Goal: Check status

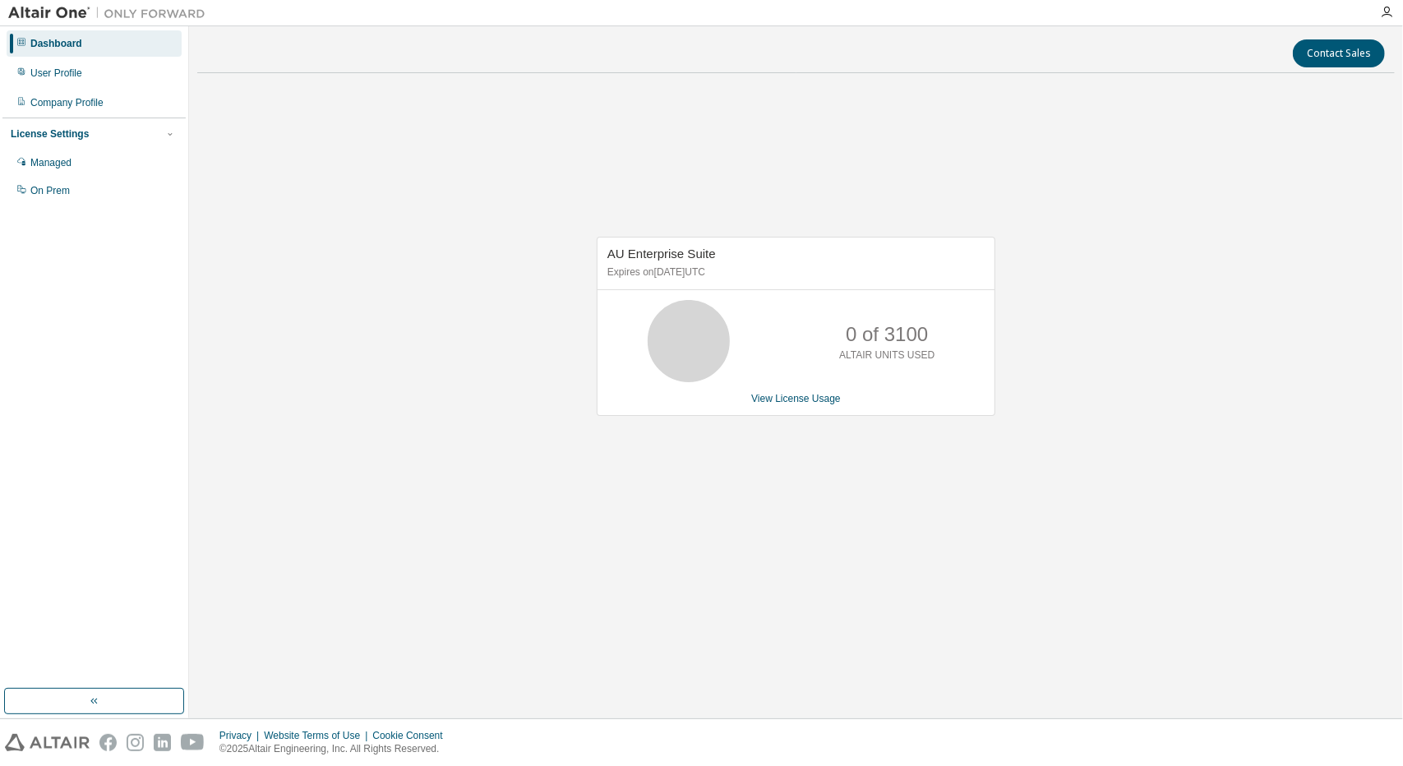
click at [430, 336] on div "AU Enterprise Suite Expires on February 7, 2026 UTC 0 of 3100 ALTAIR UNITS USED…" at bounding box center [795, 335] width 1197 height 498
drag, startPoint x: 87, startPoint y: 77, endPoint x: 102, endPoint y: 86, distance: 17.3
click at [89, 77] on div "User Profile" at bounding box center [94, 73] width 175 height 26
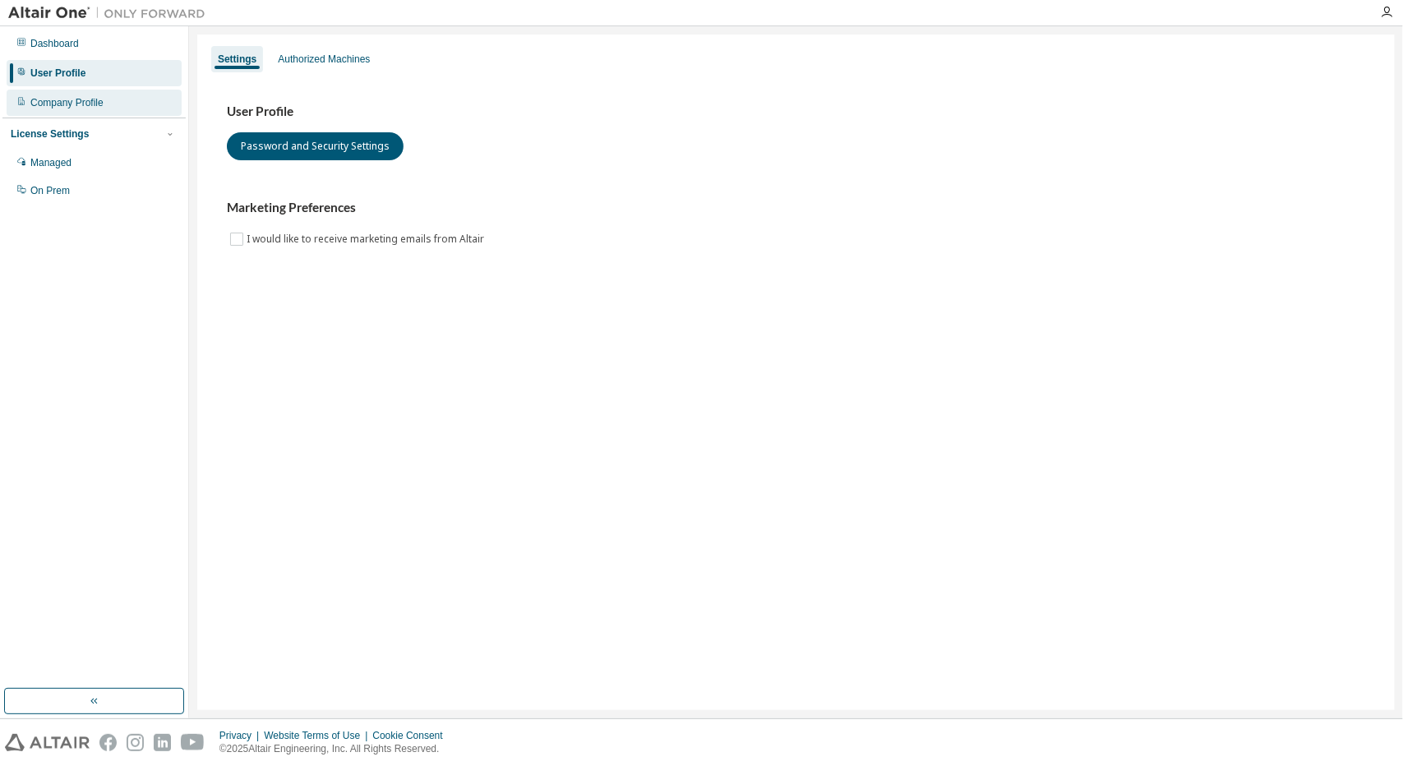
click at [120, 108] on div "Company Profile" at bounding box center [94, 103] width 175 height 26
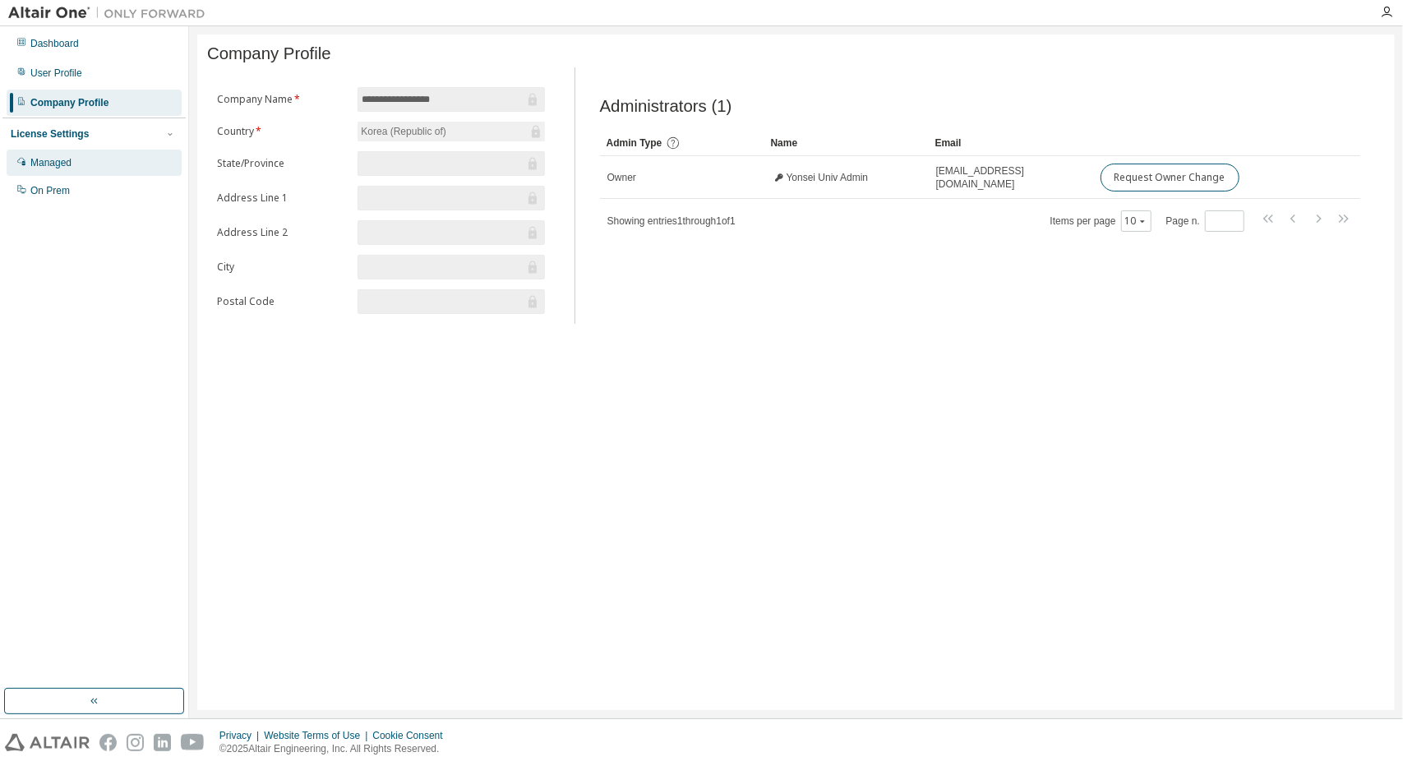
click at [107, 164] on div "Managed" at bounding box center [94, 163] width 175 height 26
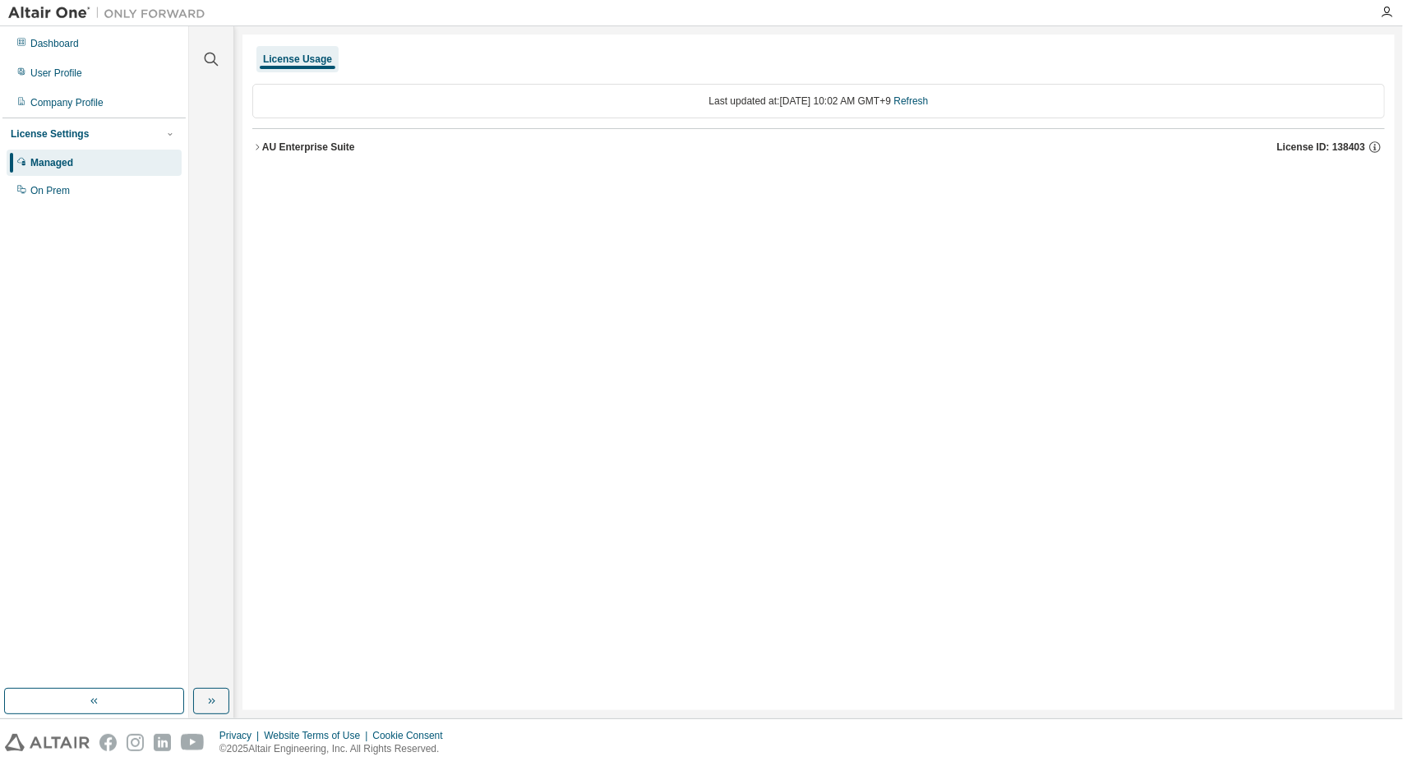
click at [766, 241] on div "License Usage Last updated at: Sat 2025-08-16 10:02 AM GMT+9 Refresh AU Enterpr…" at bounding box center [818, 372] width 1152 height 675
click at [330, 150] on div "AU Enterprise Suite" at bounding box center [308, 146] width 93 height 13
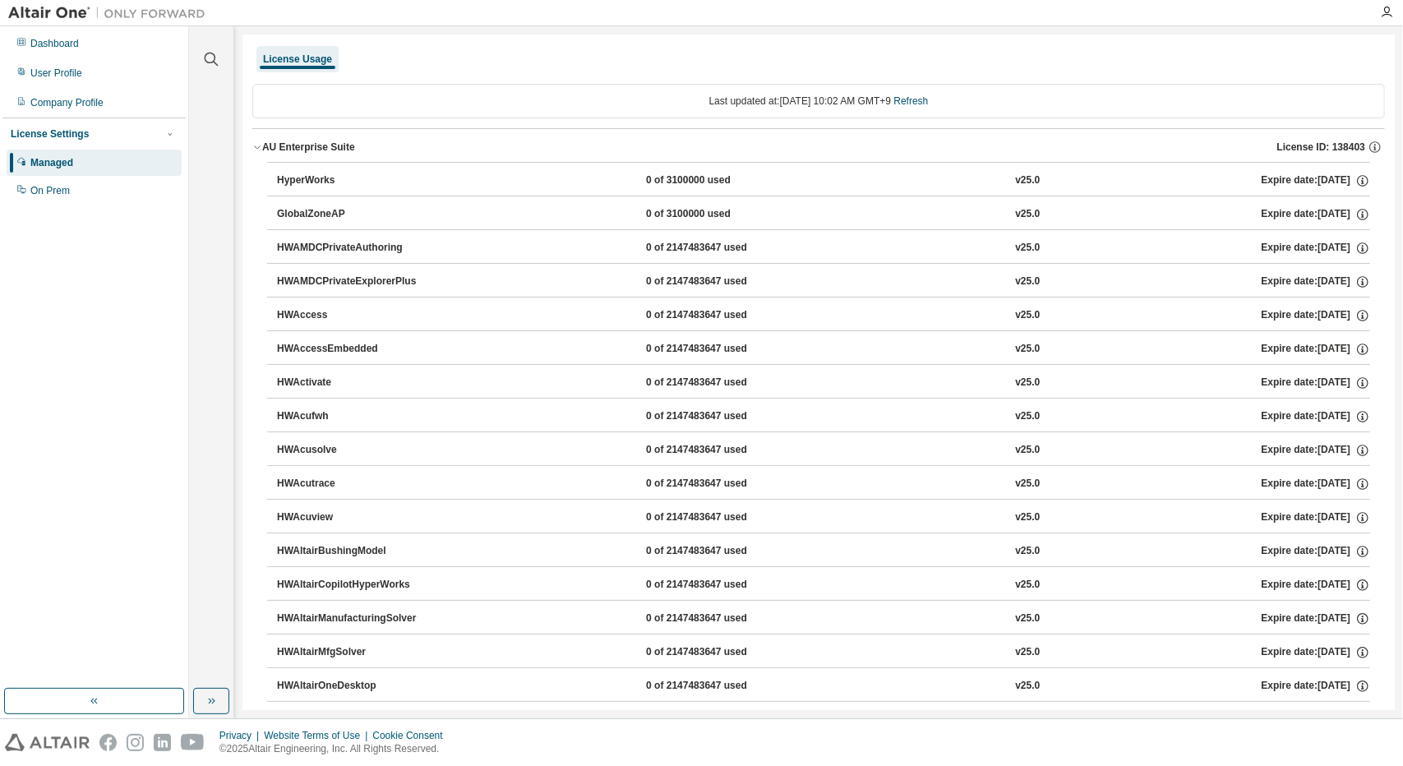
click at [304, 150] on div "AU Enterprise Suite" at bounding box center [308, 146] width 93 height 13
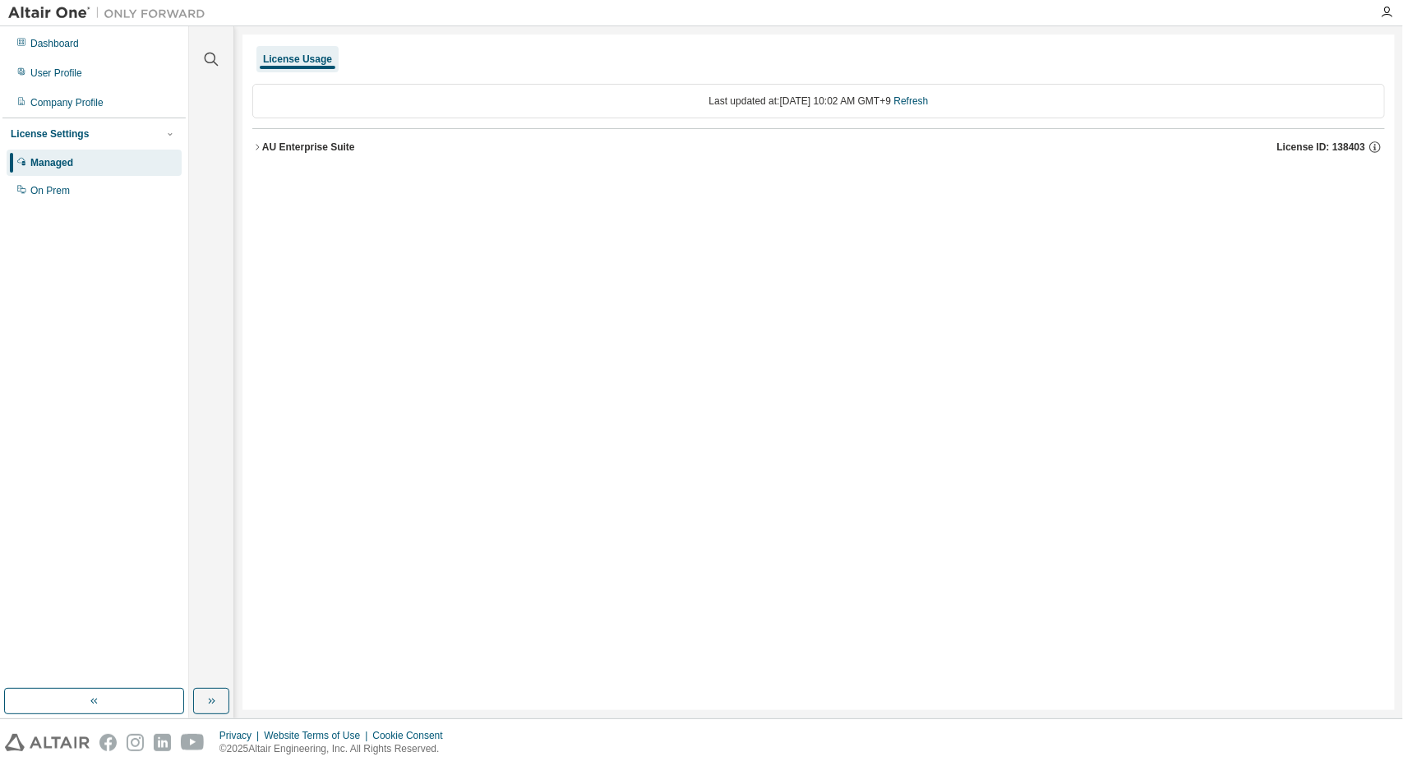
click at [314, 152] on div "AU Enterprise Suite" at bounding box center [308, 146] width 93 height 13
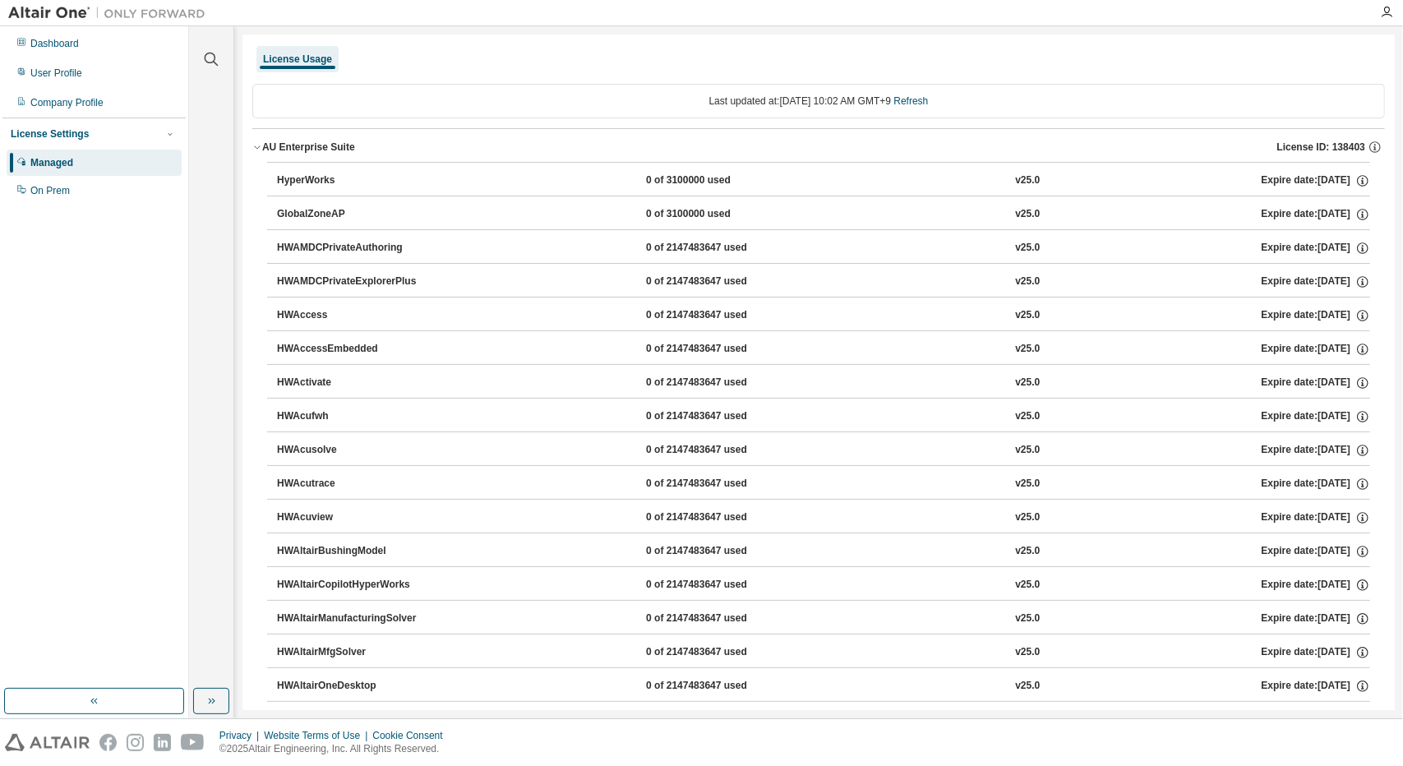
drag, startPoint x: 385, startPoint y: 148, endPoint x: 283, endPoint y: 149, distance: 101.1
click at [283, 149] on div "AU Enterprise Suite License ID: 138403" at bounding box center [823, 147] width 1122 height 15
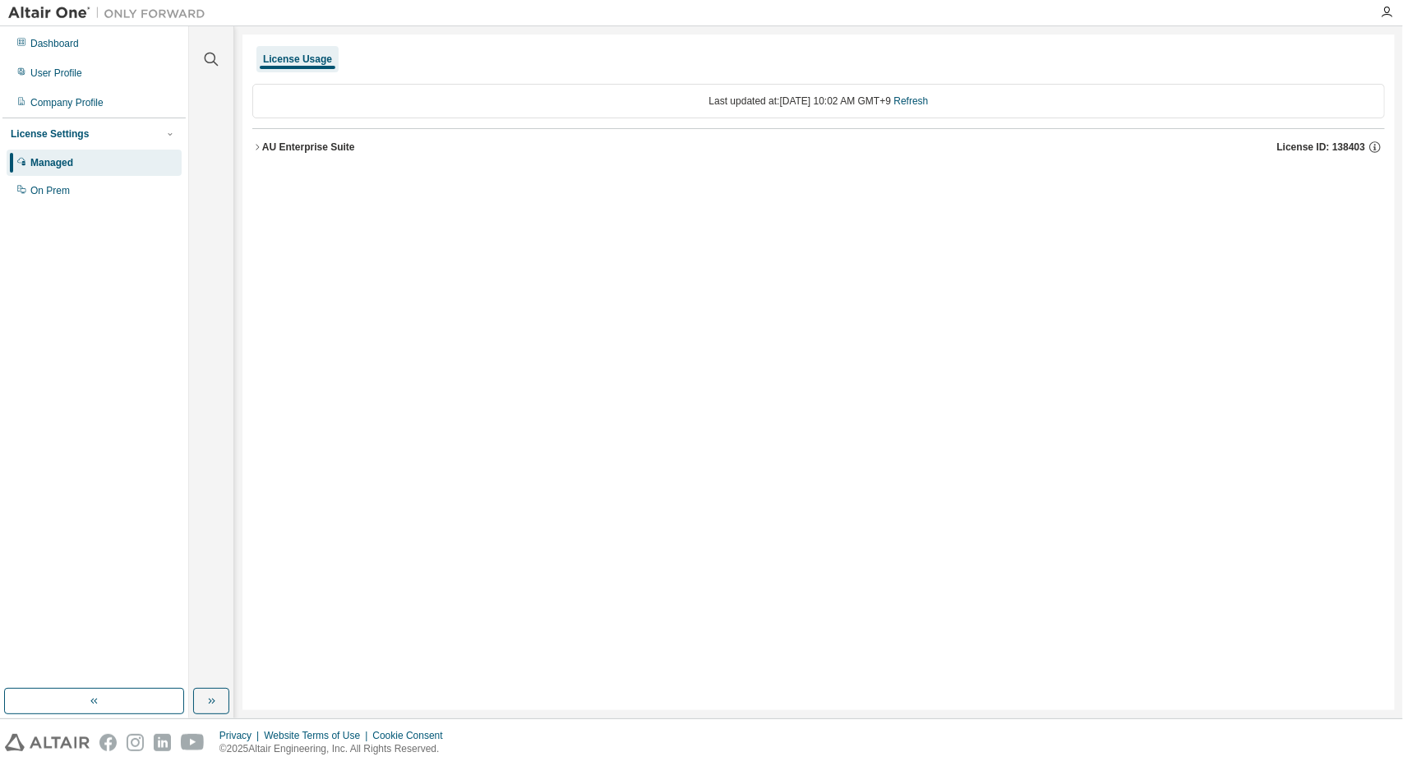
click at [848, 249] on div "License Usage Last updated at: Sat 2025-08-16 10:02 AM GMT+9 Refresh AU Enterpr…" at bounding box center [818, 372] width 1152 height 675
drag, startPoint x: 1069, startPoint y: 216, endPoint x: 1173, endPoint y: 190, distance: 107.6
click at [1071, 218] on div "License Usage Last updated at: Sat 2025-08-16 10:02 AM GMT+9 Refresh AU Enterpr…" at bounding box center [818, 372] width 1152 height 675
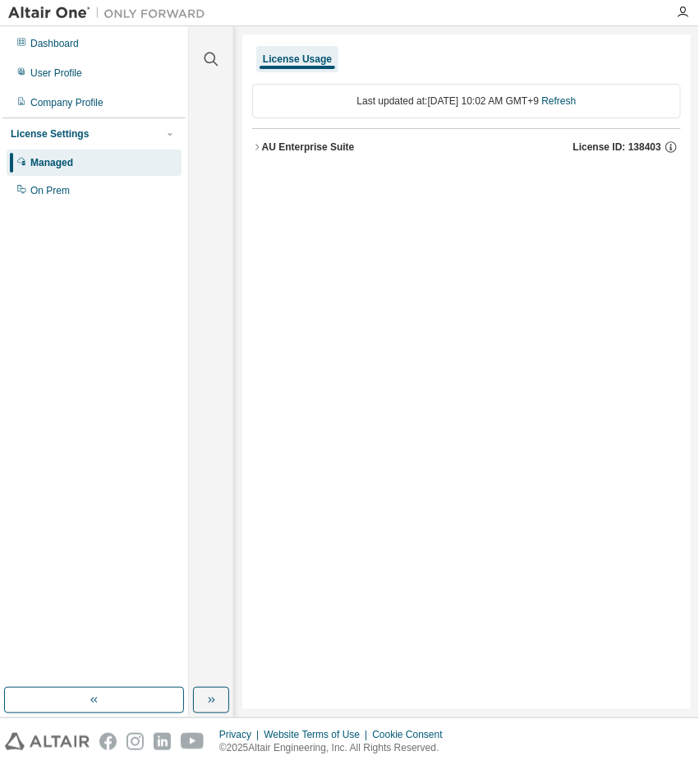
click at [390, 251] on div "License Usage Last updated at: Sat 2025-08-16 10:02 AM GMT+9 Refresh AU Enterpr…" at bounding box center [466, 372] width 449 height 675
click at [401, 302] on div "License Usage Last updated at: Sat 2025-08-16 10:02 AM GMT+9 Refresh AU Enterpr…" at bounding box center [466, 372] width 449 height 675
